Goal: Complete application form: Complete application form

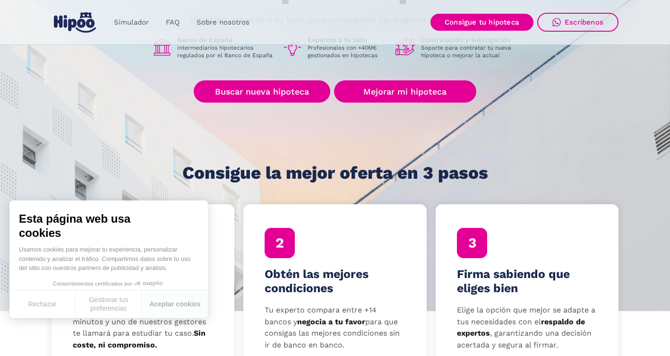
scroll to position [156, 0]
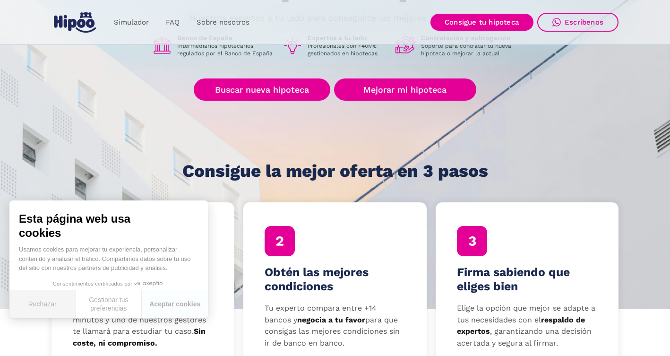
click at [47, 302] on button "Rechazar" at bounding box center [42, 304] width 66 height 28
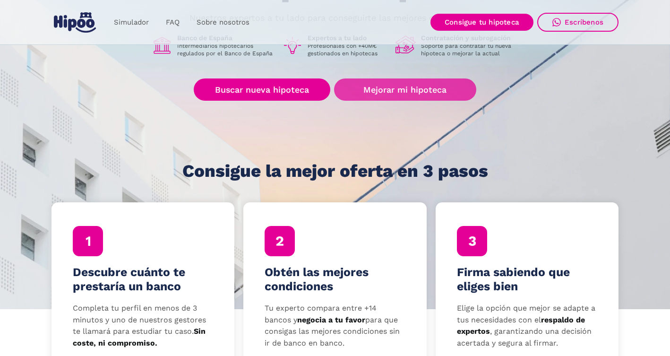
click at [396, 88] on link "Mejorar mi hipoteca" at bounding box center [405, 89] width 142 height 22
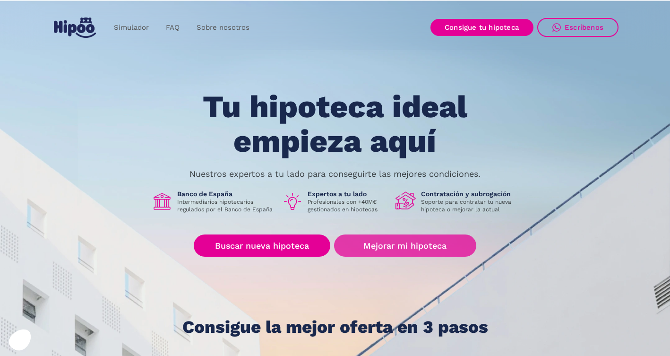
click at [393, 244] on link "Mejorar mi hipoteca" at bounding box center [405, 245] width 142 height 22
